Goal: Check status: Check status

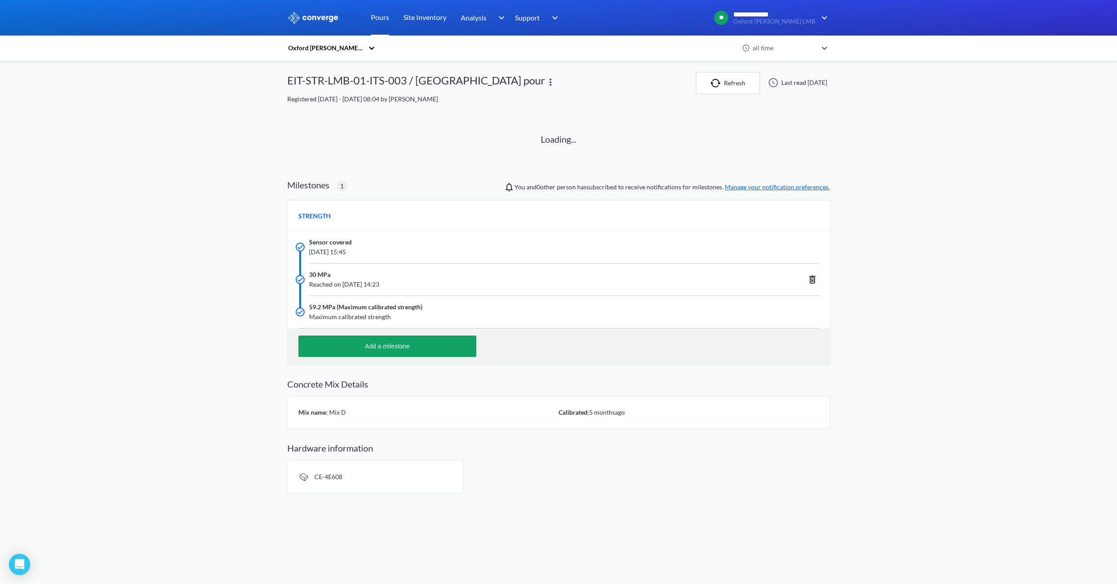
click at [379, 20] on link "Pours" at bounding box center [380, 18] width 18 height 36
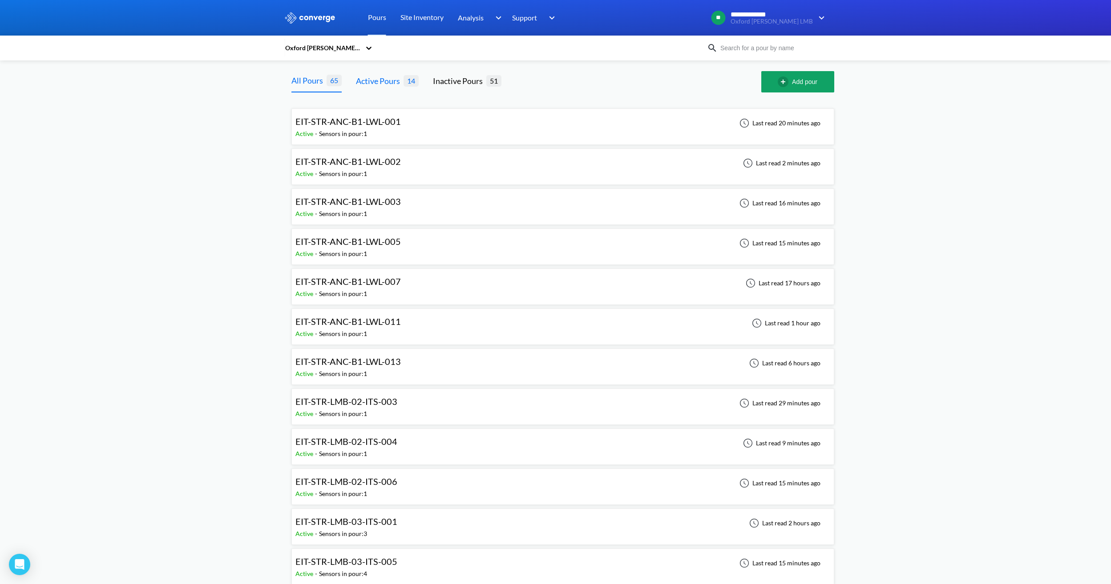
click at [388, 81] on div "Active Pours" at bounding box center [380, 81] width 48 height 12
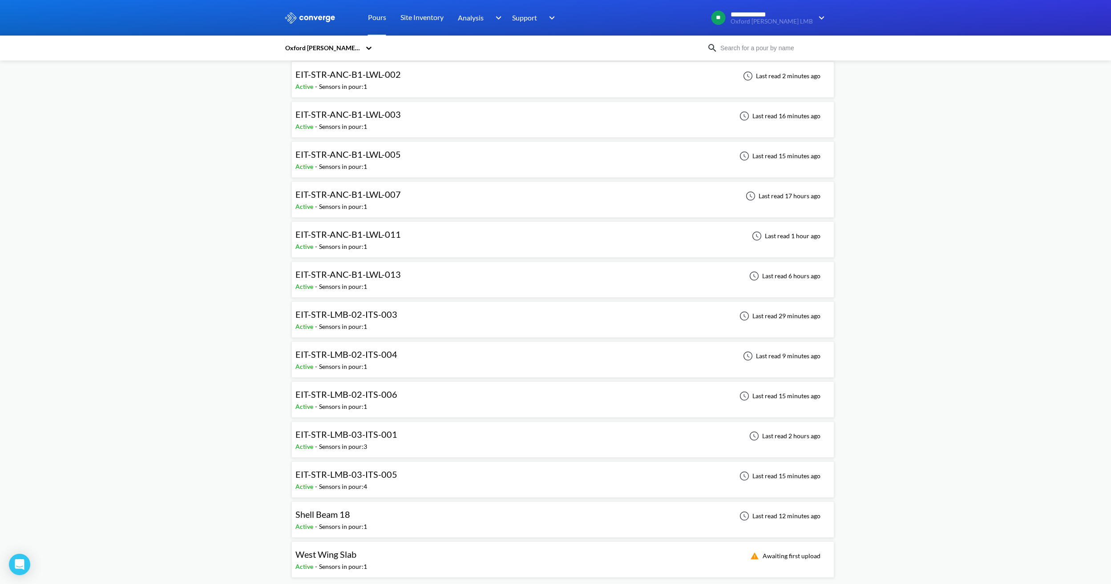
scroll to position [88, 0]
click at [397, 474] on div "EIT-STR-LMB-03-ITS-005" at bounding box center [348, 474] width 106 height 14
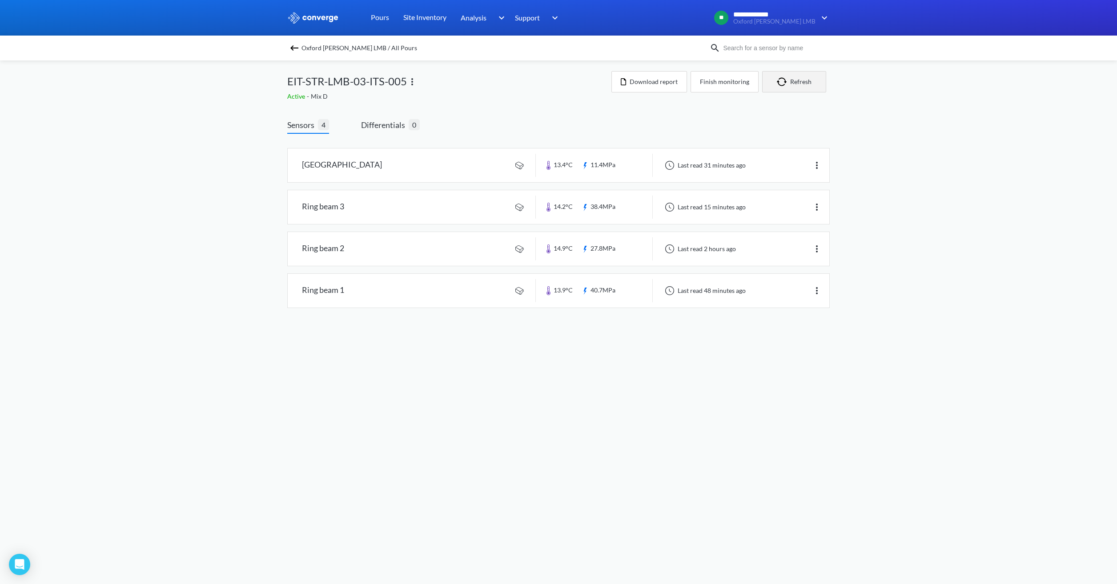
click at [799, 88] on button "Refresh" at bounding box center [794, 81] width 64 height 21
click at [431, 254] on link at bounding box center [559, 249] width 542 height 34
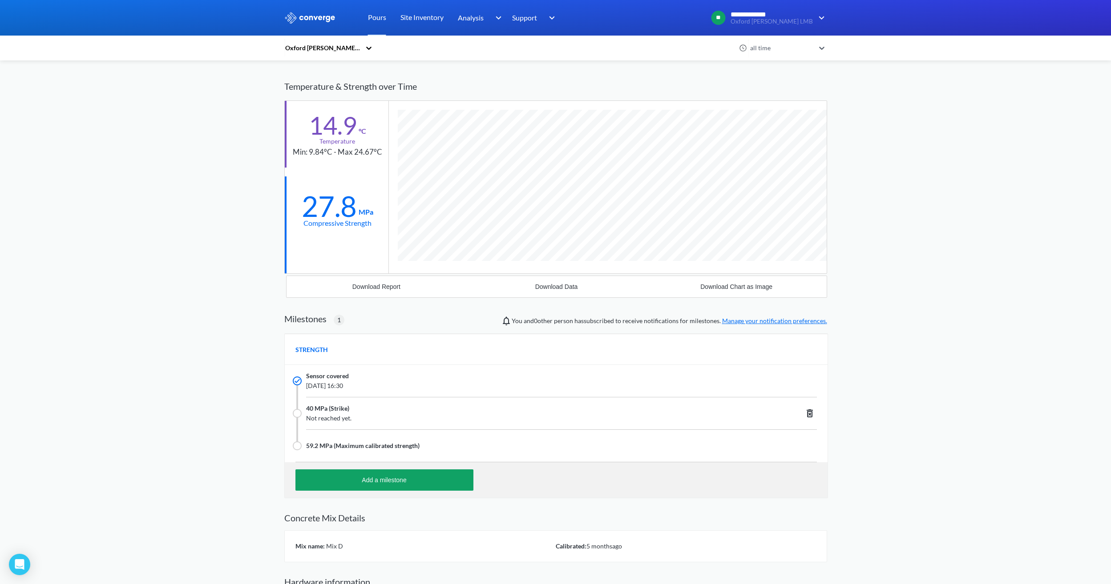
scroll to position [4, 0]
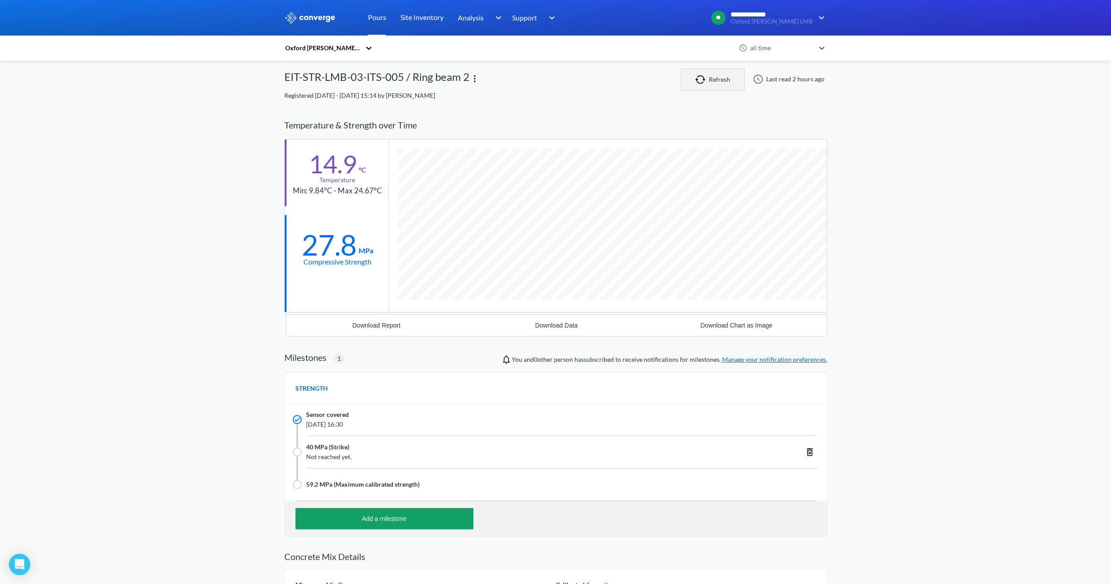
click at [725, 75] on button "Refresh" at bounding box center [713, 79] width 64 height 22
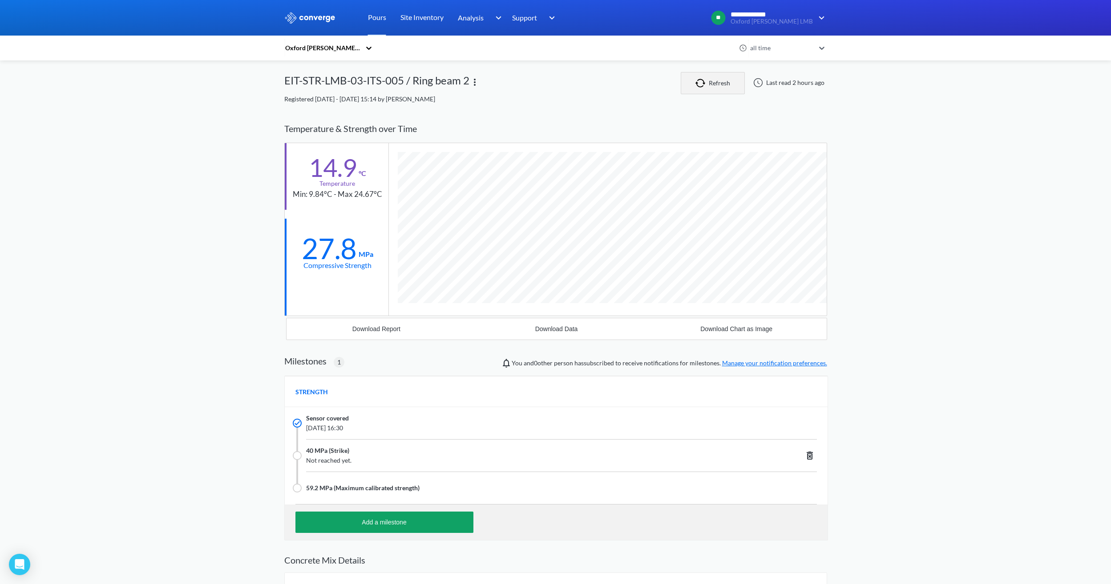
scroll to position [598, 543]
click at [575, 105] on div "Oxford [PERSON_NAME] LMB all time EIT-STR-LMB-03-ITS-005 / Ring beam 2 Refresh …" at bounding box center [555, 371] width 543 height 598
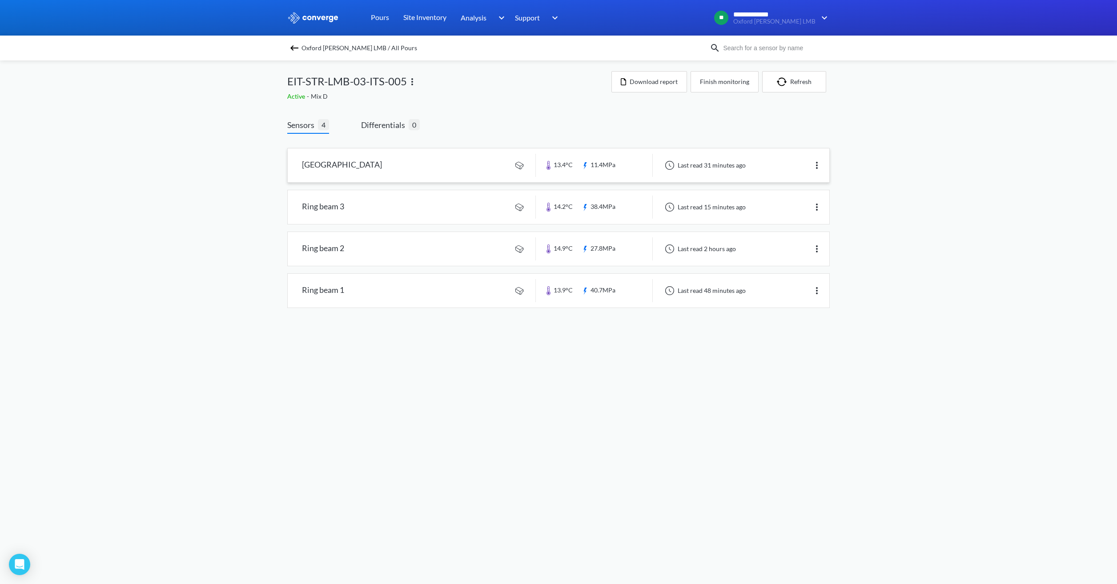
click at [400, 164] on link at bounding box center [559, 166] width 542 height 34
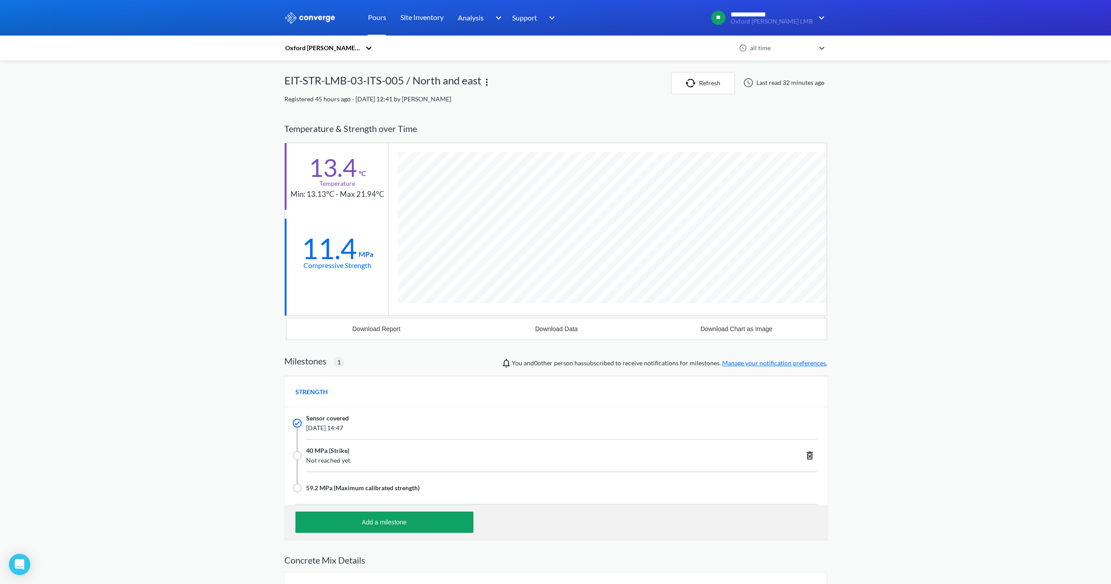
scroll to position [598, 543]
